Goal: Information Seeking & Learning: Learn about a topic

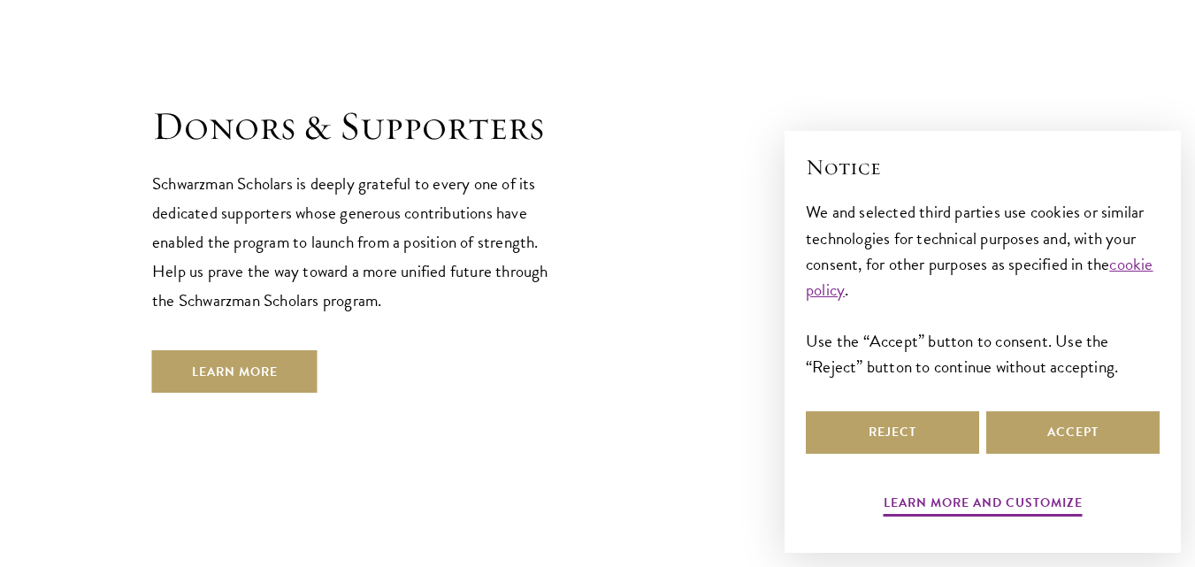
scroll to position [4726, 0]
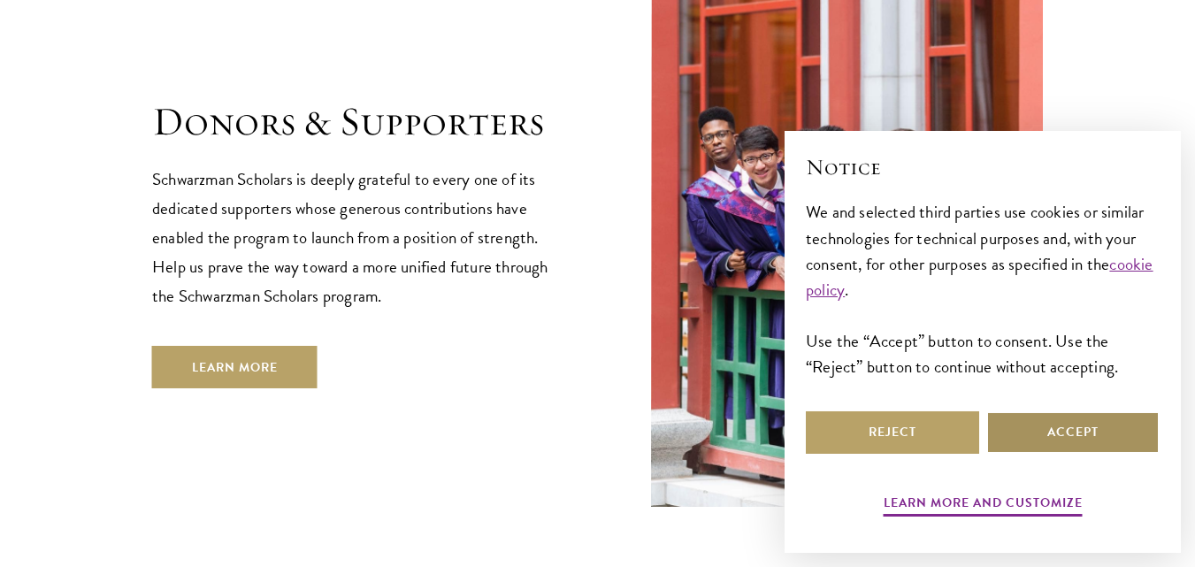
click at [1029, 447] on button "Accept" at bounding box center [1072, 432] width 173 height 42
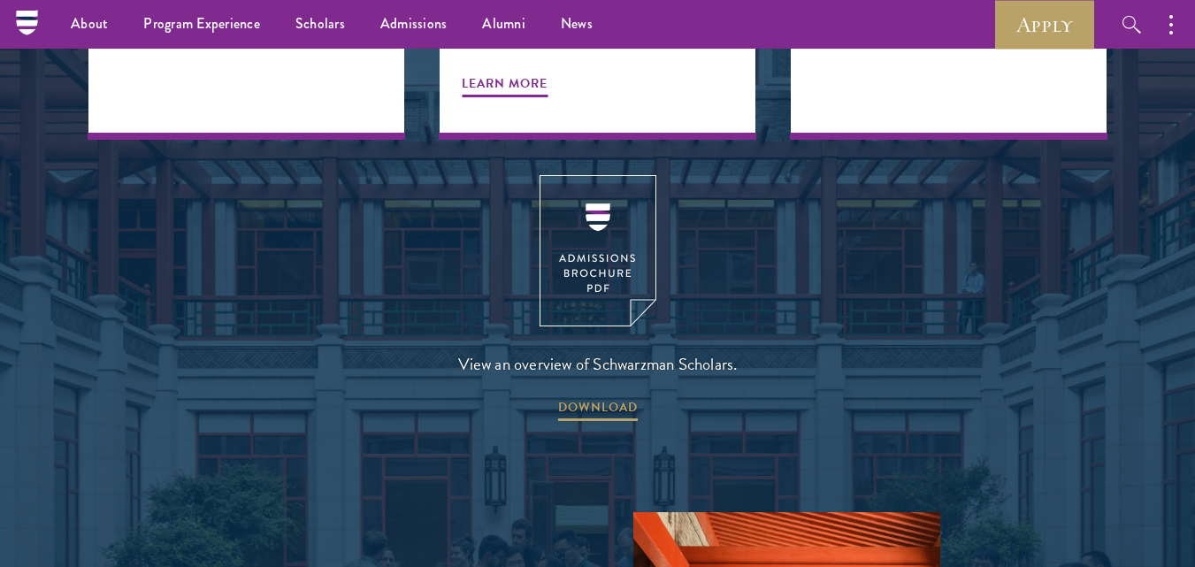
scroll to position [2357, 0]
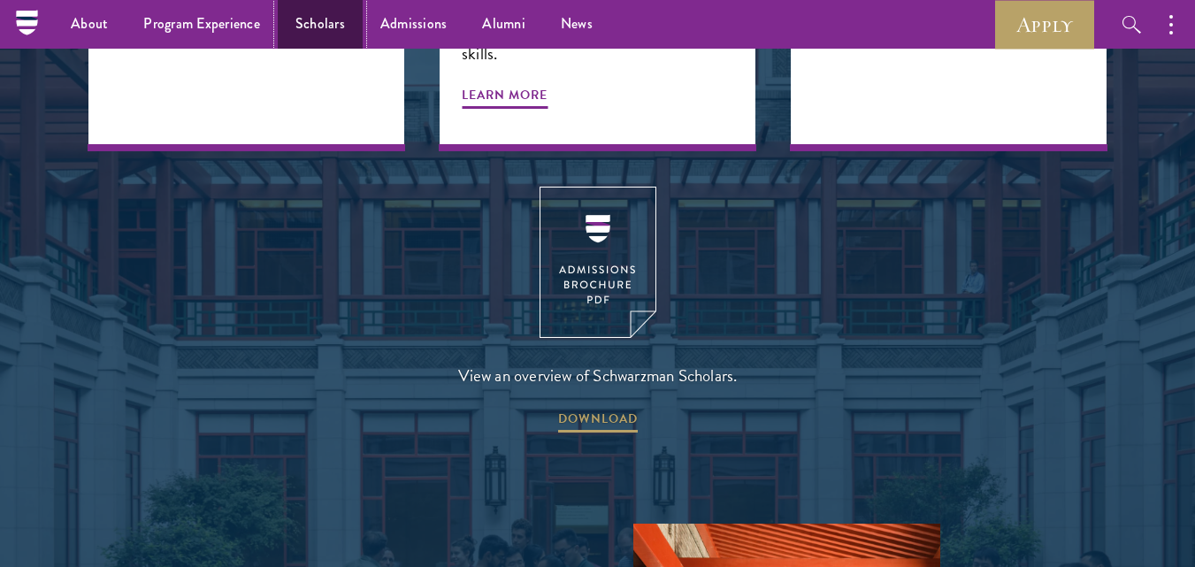
click at [348, 27] on link "Scholars" at bounding box center [320, 24] width 85 height 49
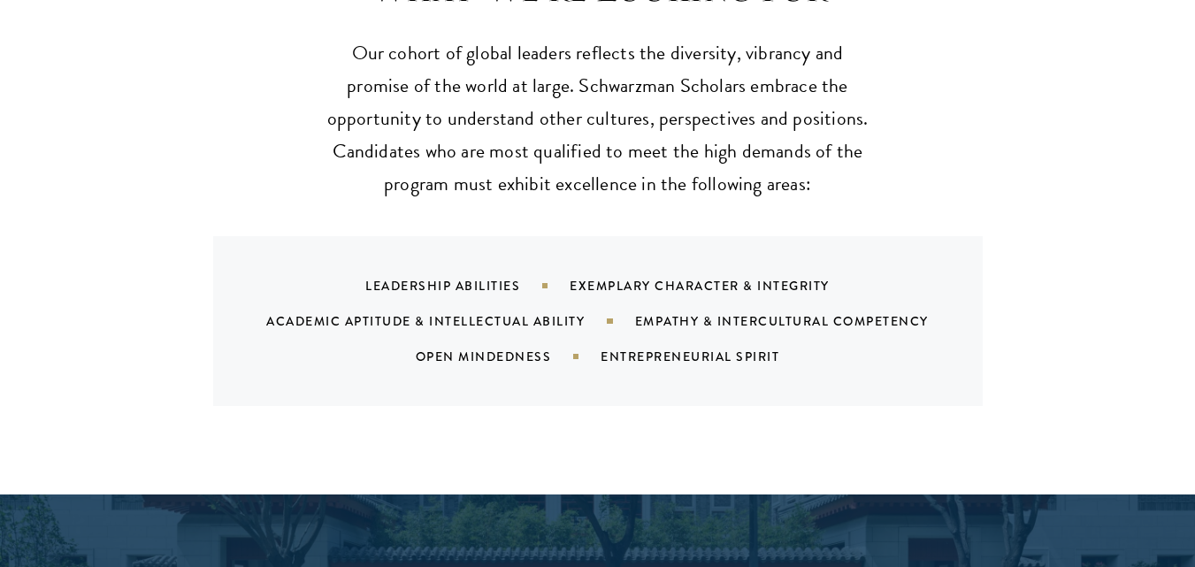
scroll to position [1744, 0]
